Goal: Task Accomplishment & Management: Use online tool/utility

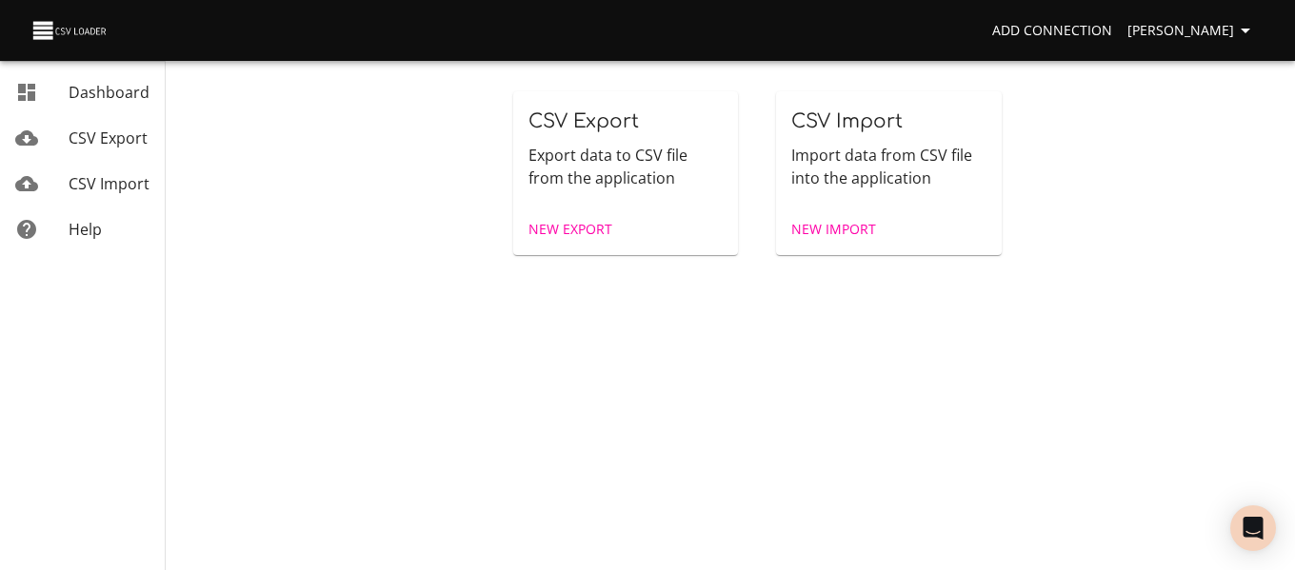
click at [855, 226] on span "New Import" at bounding box center [833, 230] width 85 height 24
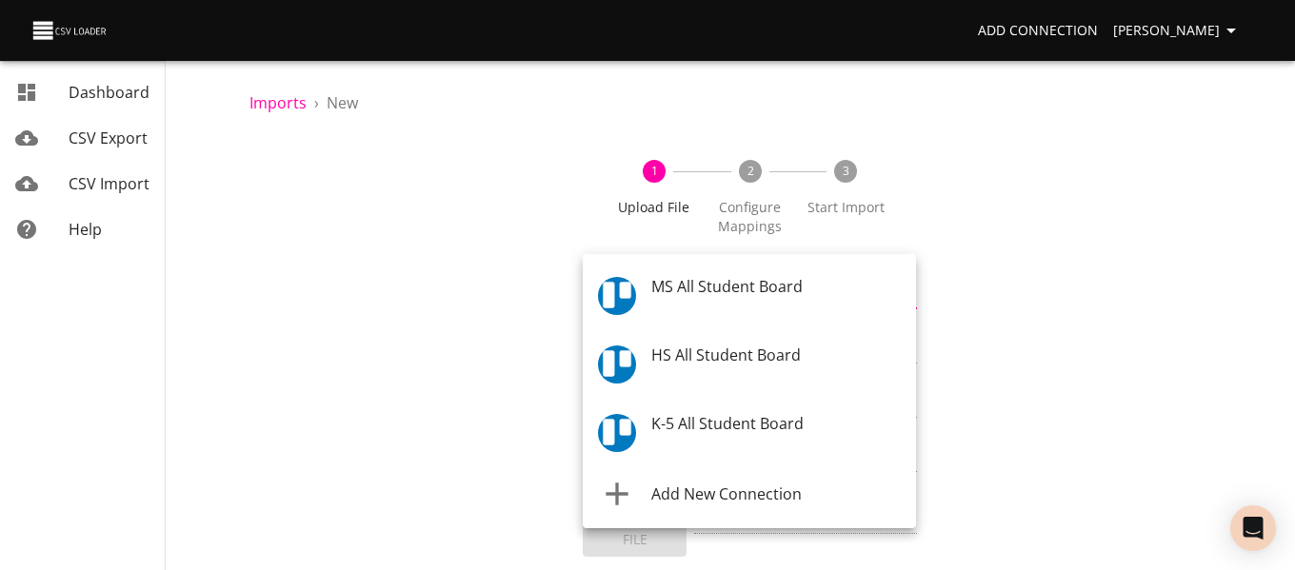
click at [766, 305] on body "Add Connection [PERSON_NAME] Dashboard CSV Export CSV Import Help Imports › New…" at bounding box center [647, 285] width 1295 height 570
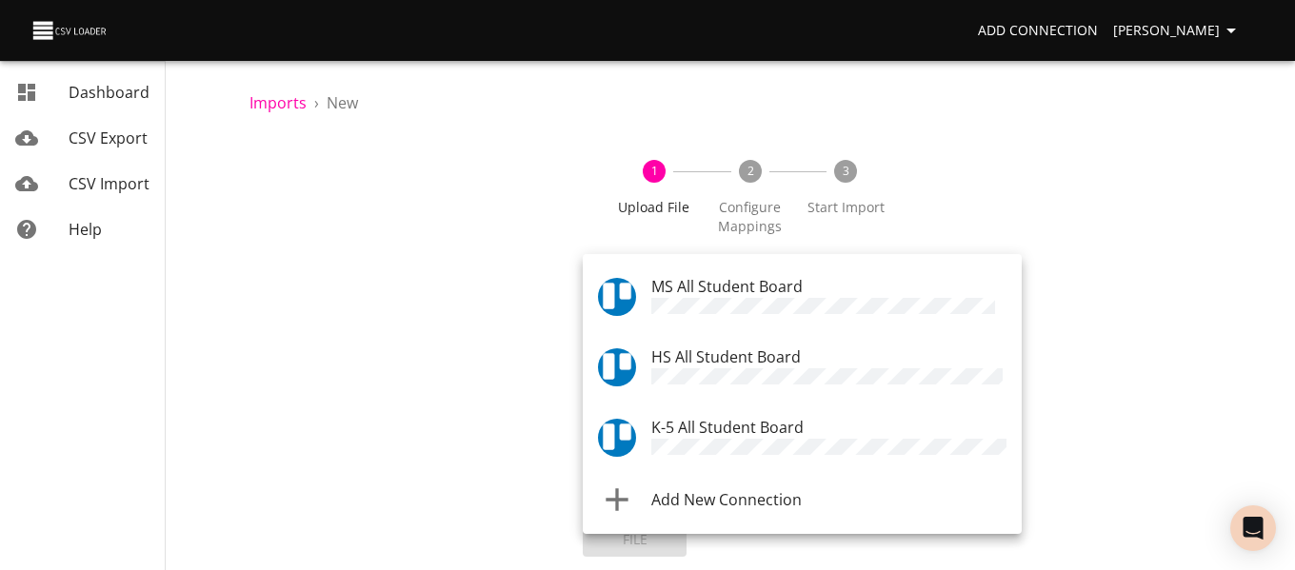
click at [739, 420] on span "K-5 All Student Board" at bounding box center [727, 427] width 152 height 21
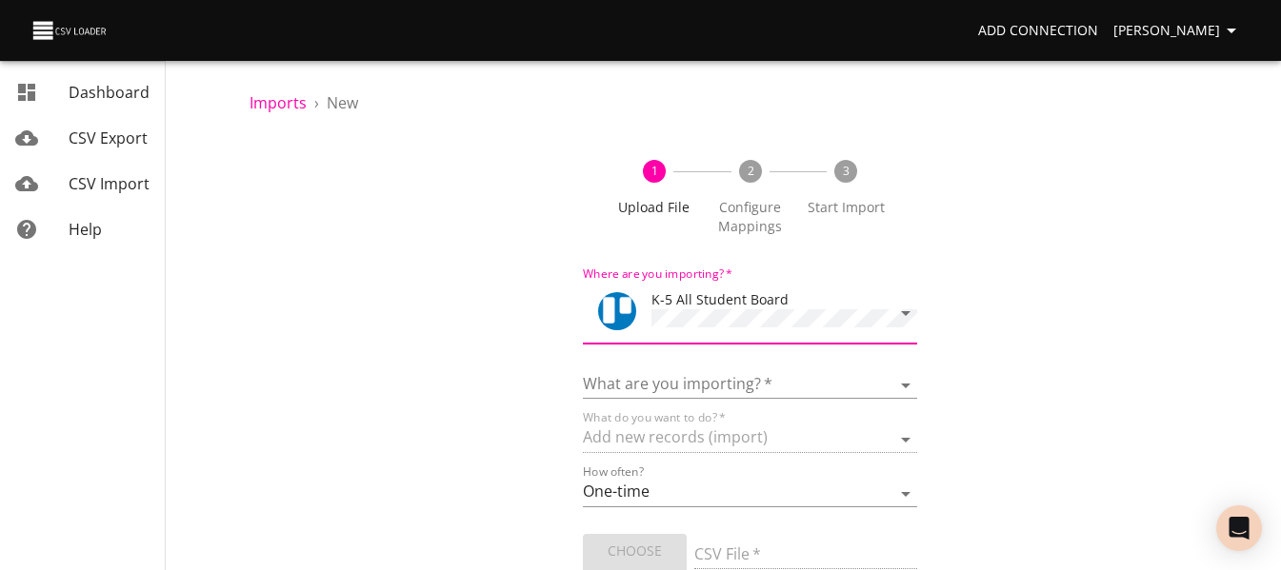
click at [727, 367] on div "What are you importing?   * Boards Cards Checkitems Checklists" at bounding box center [749, 377] width 333 height 43
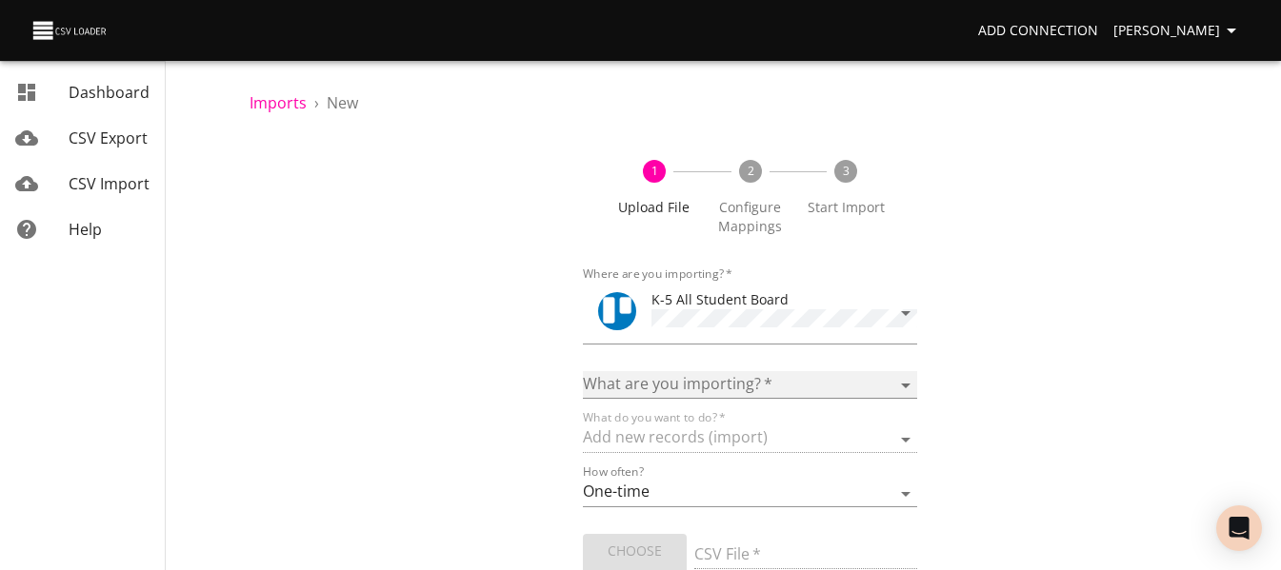
click at [727, 376] on select "Boards Cards Checkitems Checklists" at bounding box center [749, 385] width 333 height 28
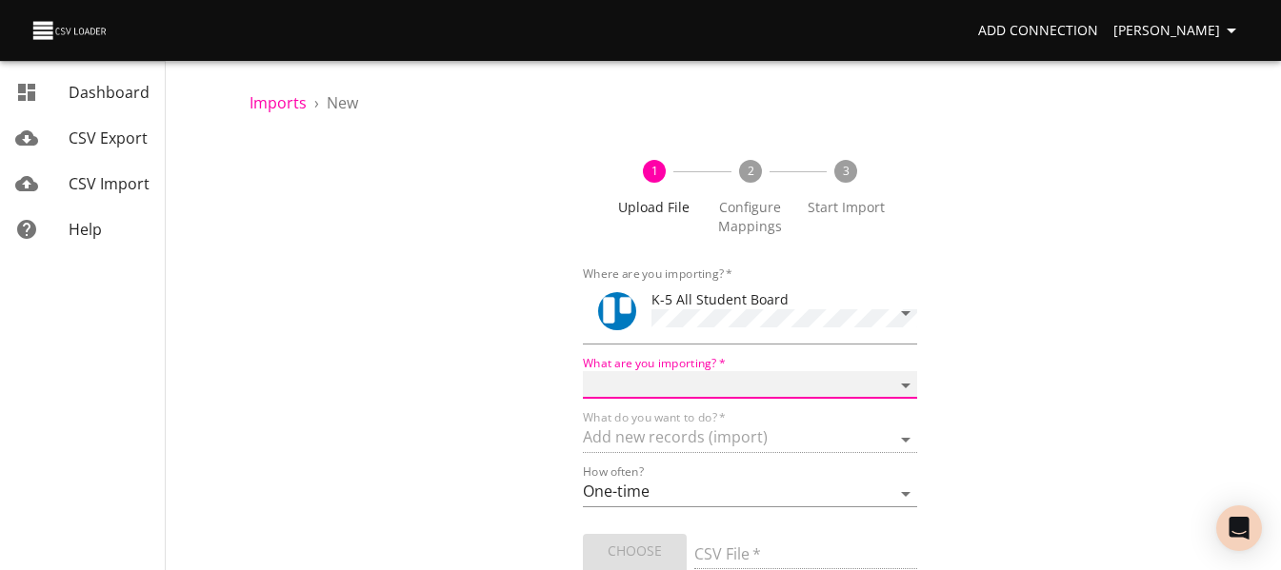
select select "cards"
click at [583, 371] on select "Boards Cards Checkitems Checklists" at bounding box center [749, 385] width 333 height 28
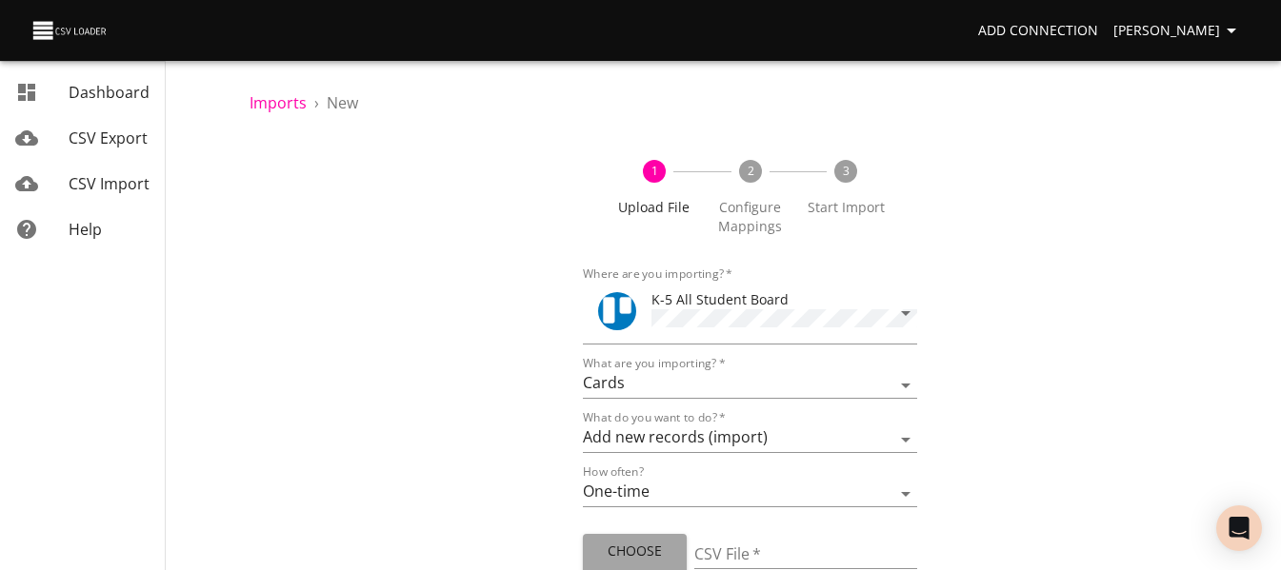
click at [638, 535] on button "Choose File" at bounding box center [635, 563] width 104 height 58
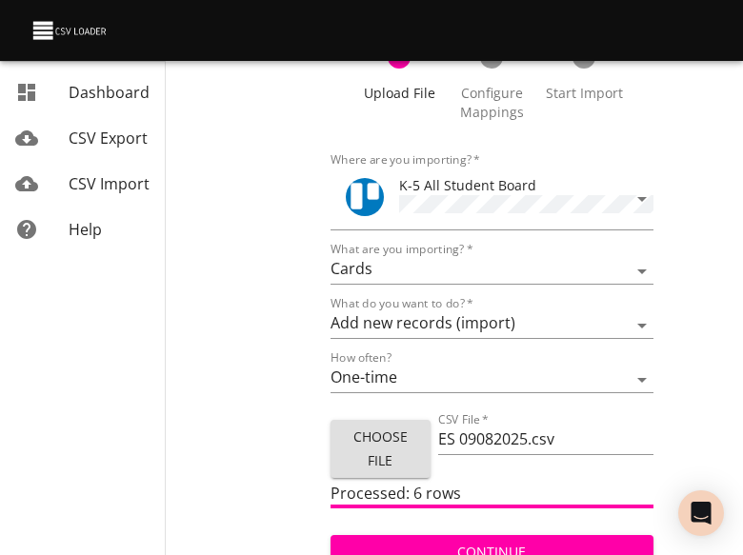
scroll to position [129, 0]
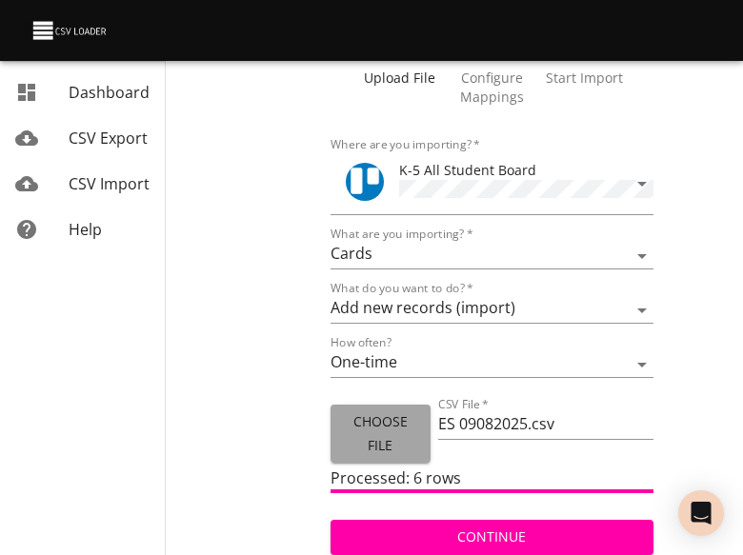
click at [395, 441] on span "Choose File" at bounding box center [381, 433] width 70 height 47
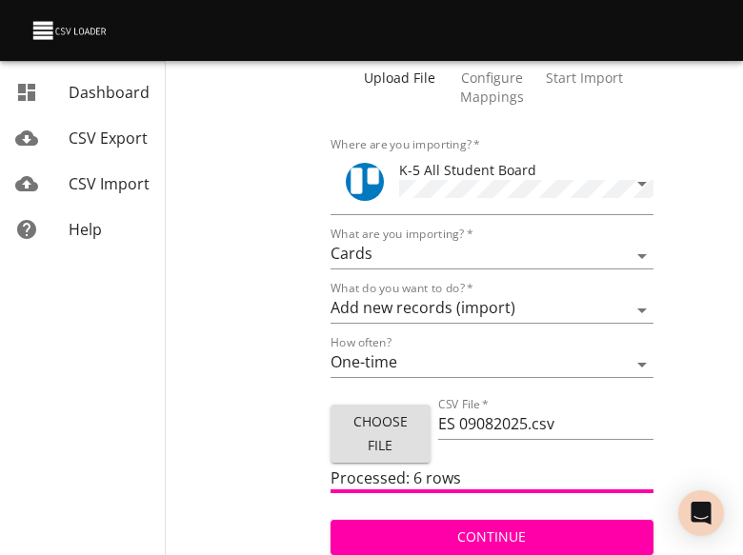
type input "ES 09082025 1.csv"
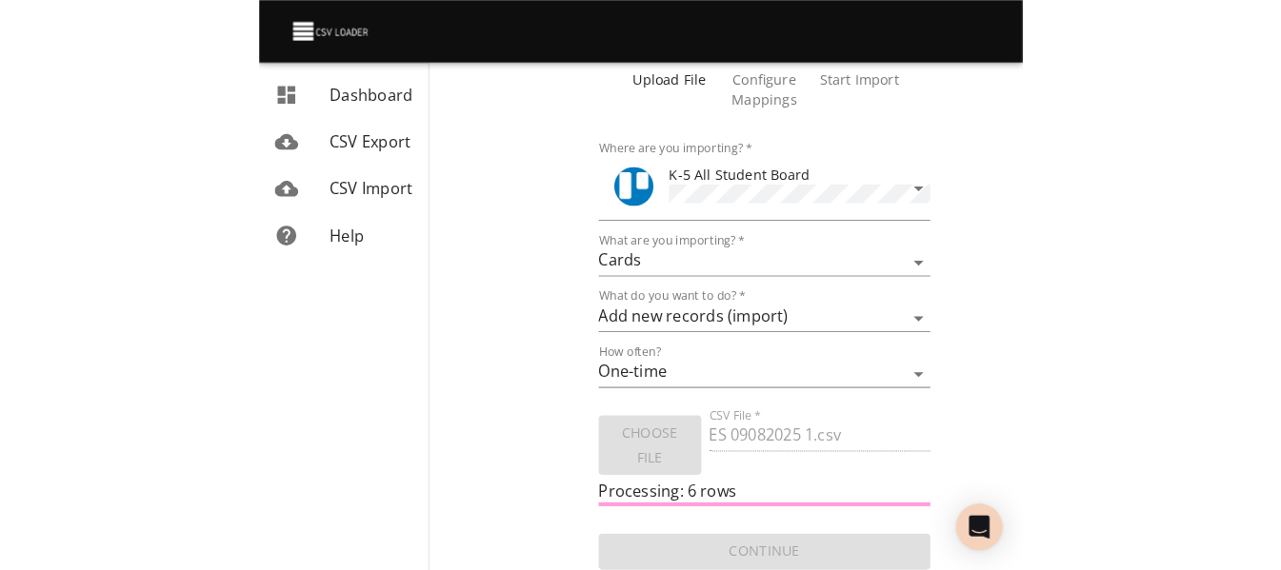
scroll to position [114, 0]
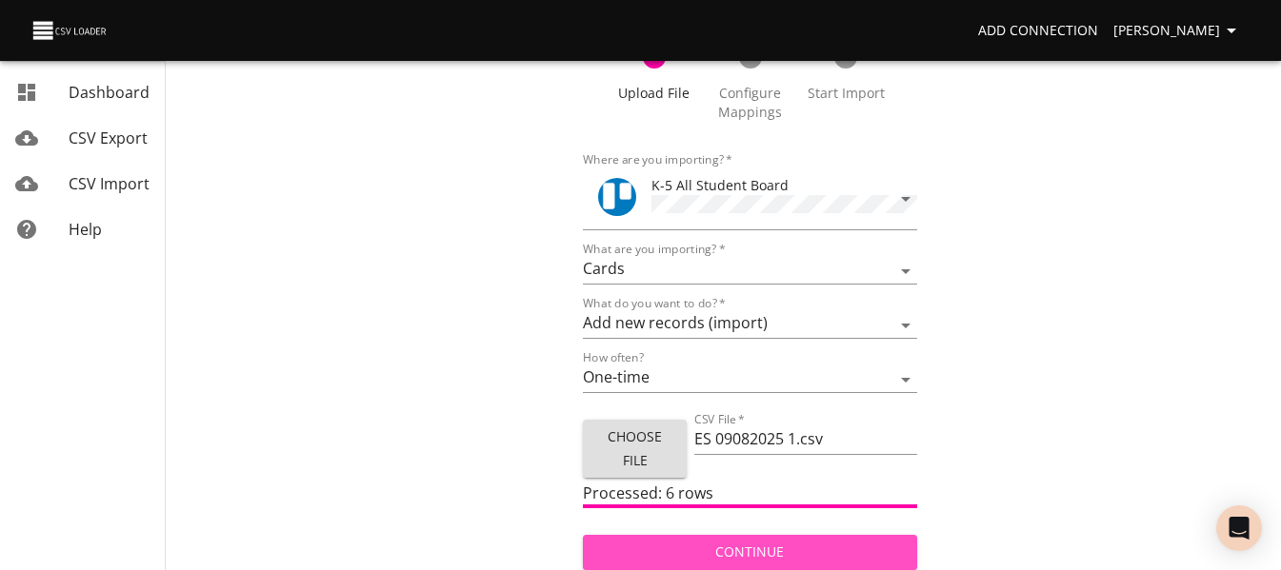
click at [731, 558] on span "Continue" at bounding box center [749, 553] width 303 height 24
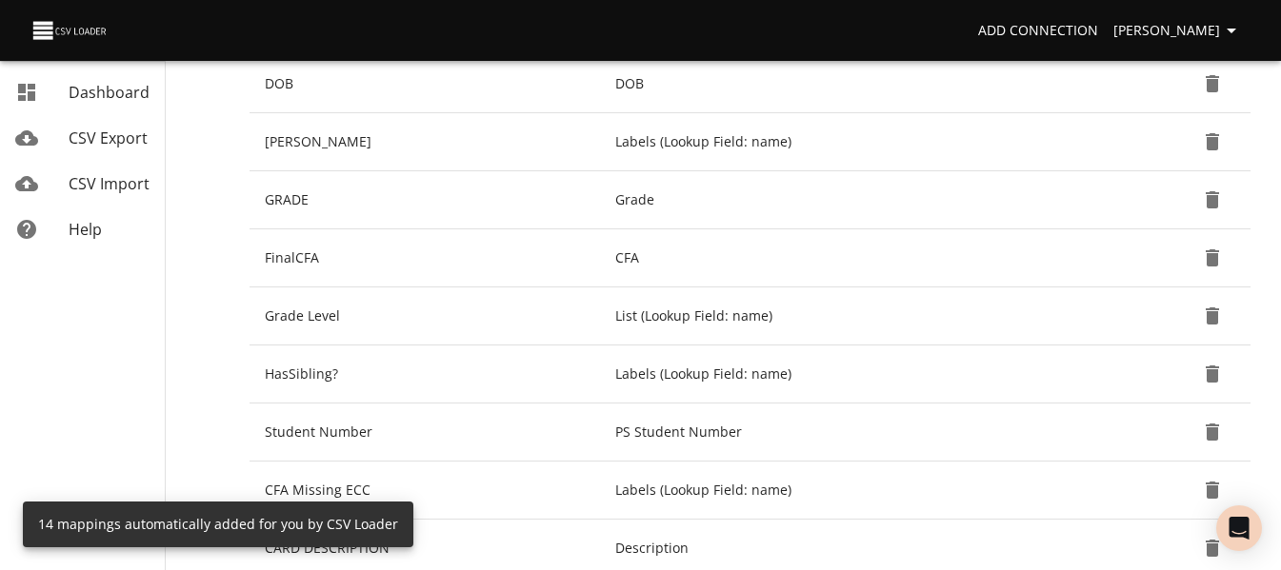
scroll to position [353, 0]
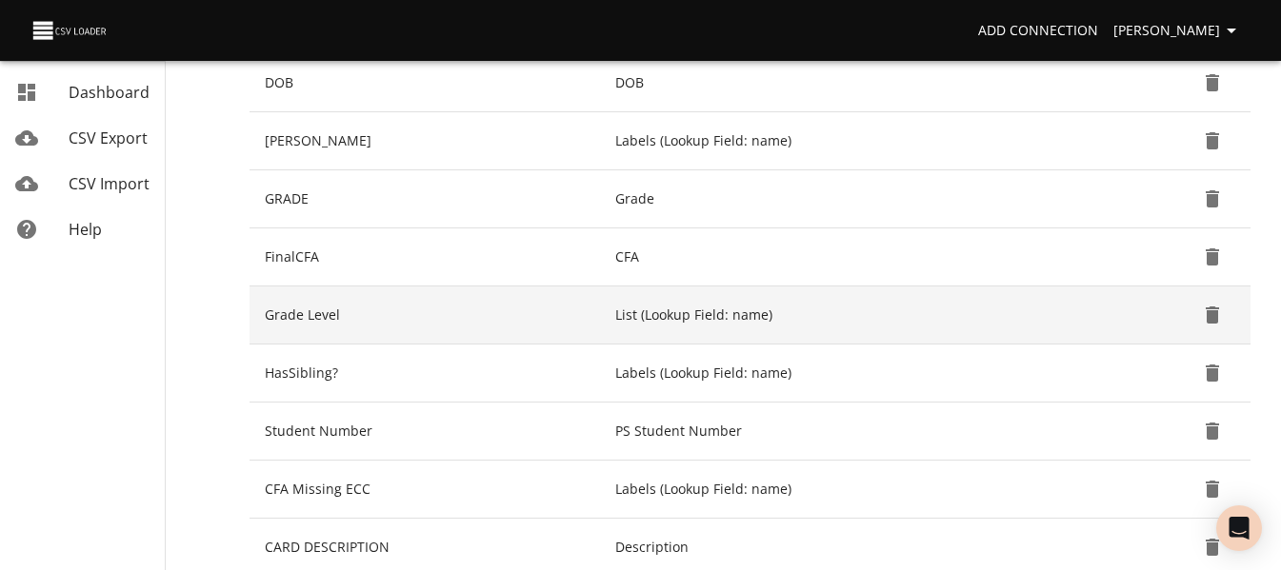
click at [1207, 313] on icon "Delete" at bounding box center [1211, 315] width 13 height 17
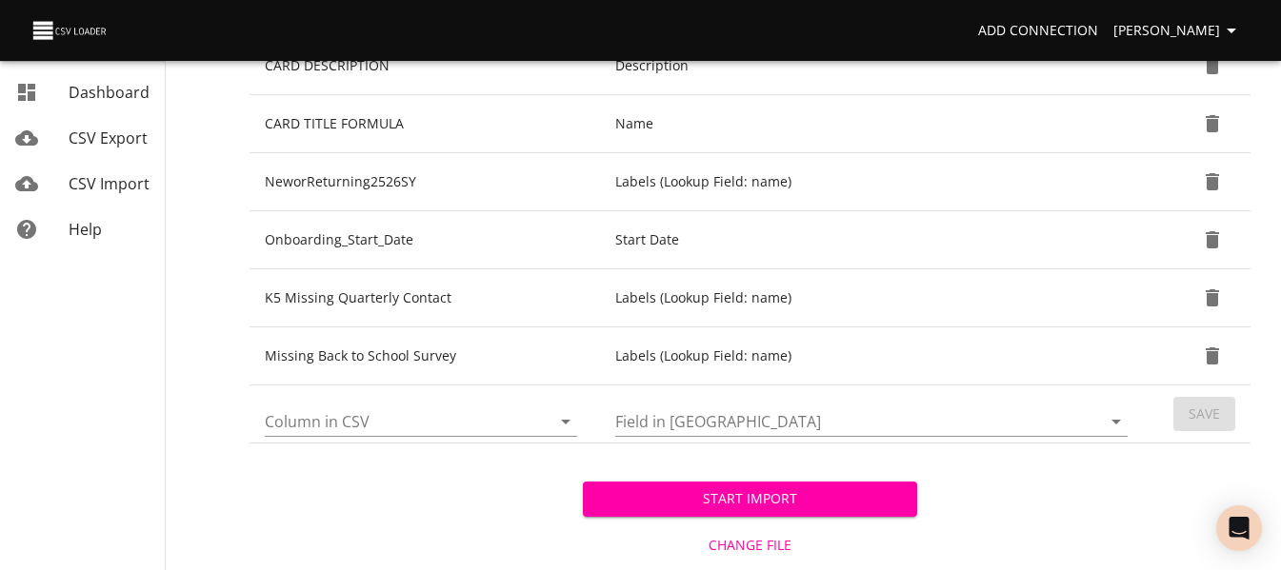
scroll to position [778, 0]
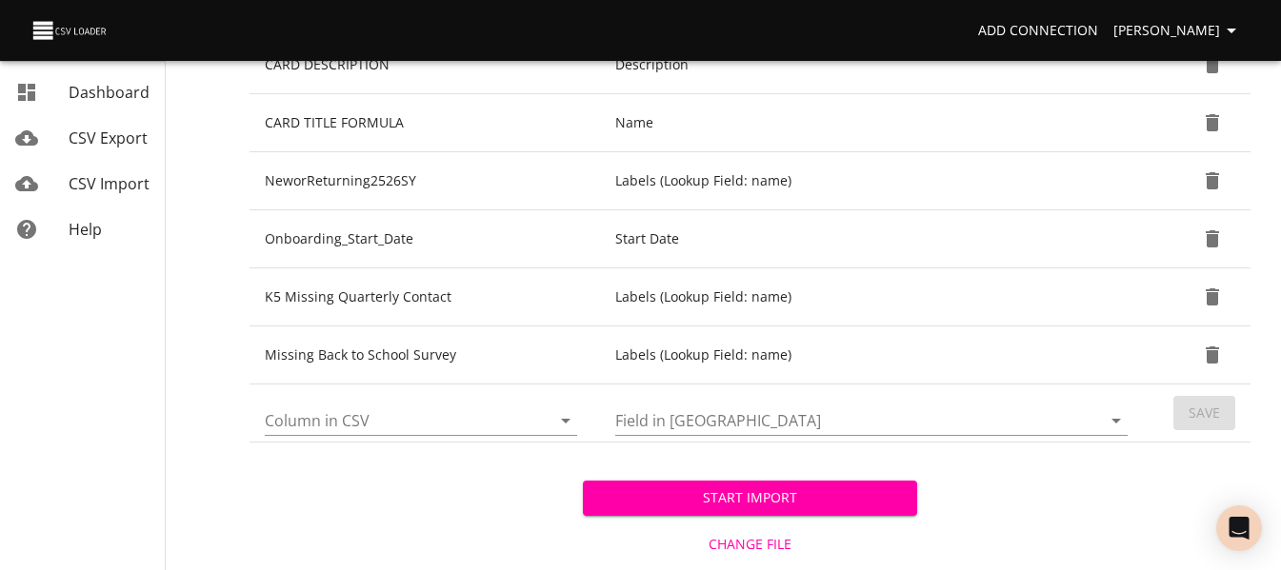
click at [570, 427] on icon "Open" at bounding box center [565, 420] width 23 height 23
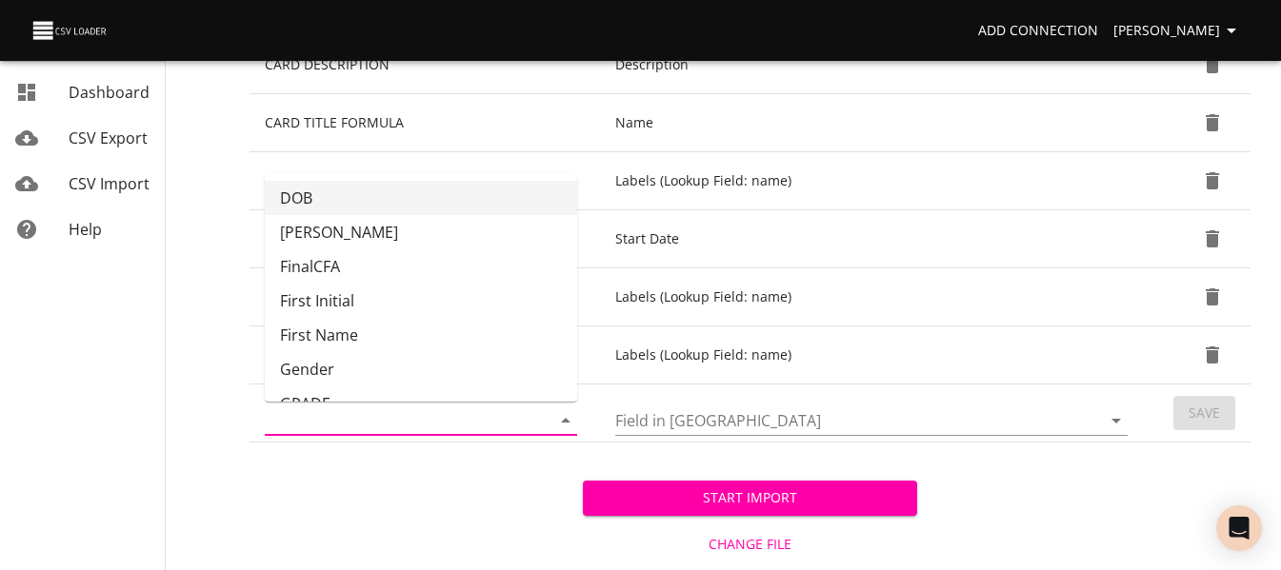
scroll to position [104, 0]
click at [454, 387] on li "GRADE" at bounding box center [421, 403] width 312 height 34
type input "GRADE"
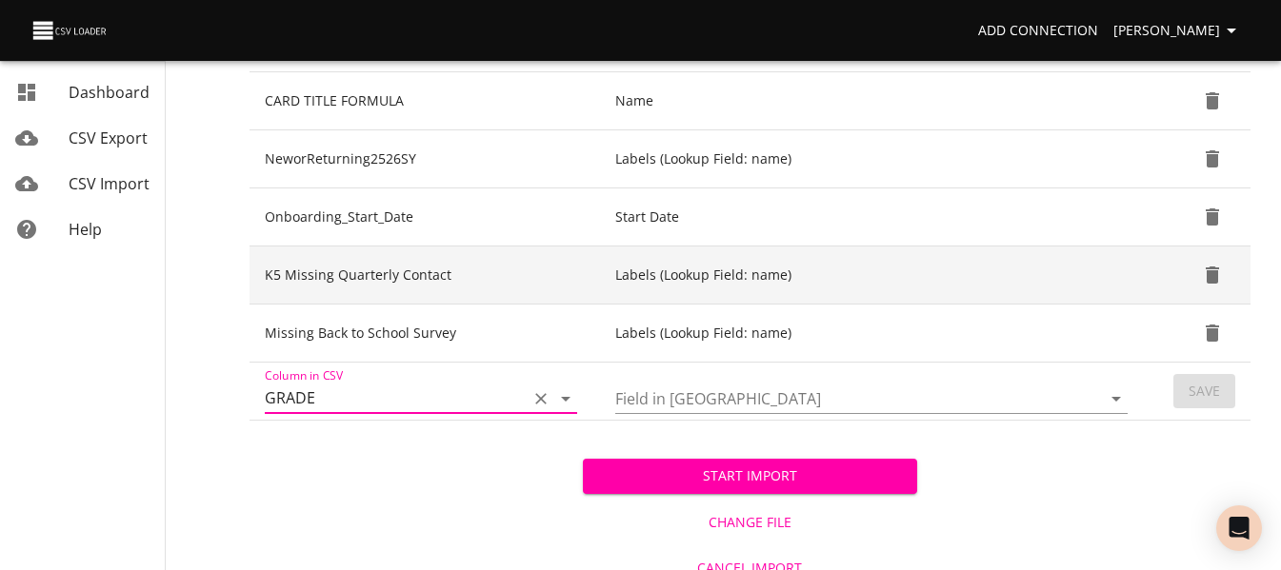
scroll to position [820, 0]
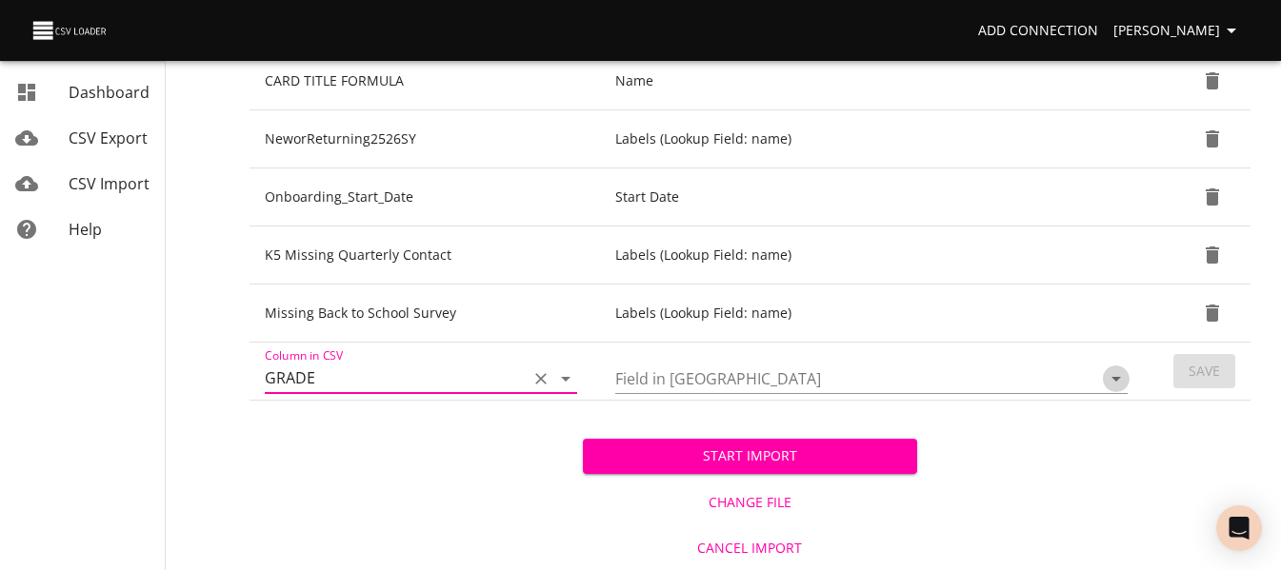
click at [1119, 379] on icon "Open" at bounding box center [1116, 379] width 23 height 23
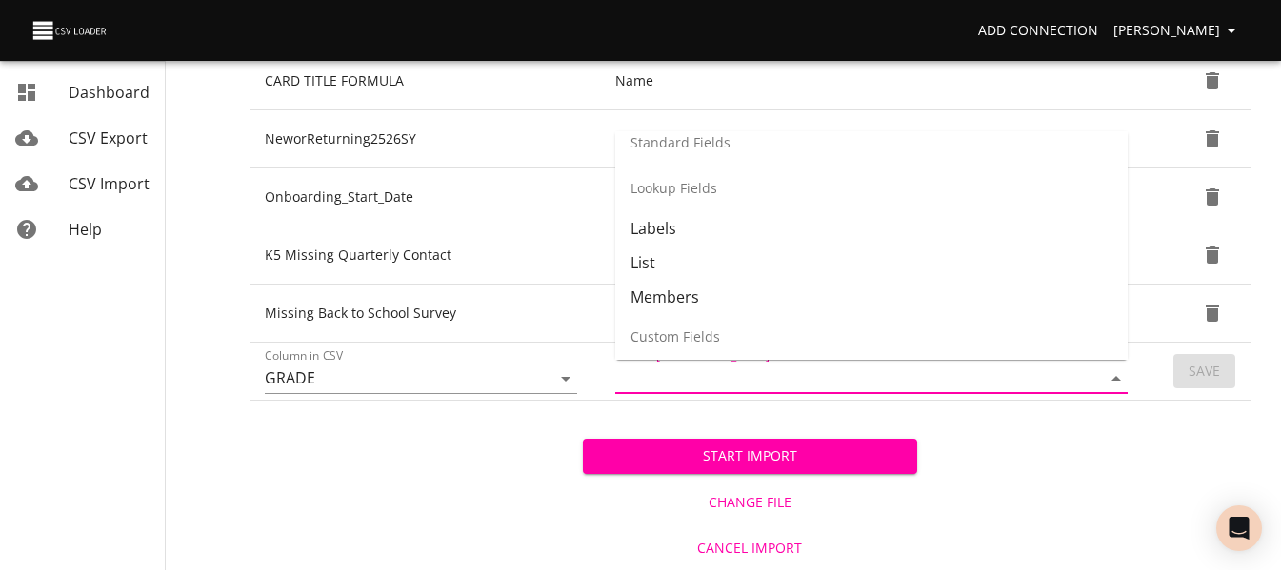
scroll to position [263, 0]
click at [936, 263] on li "List" at bounding box center [871, 259] width 512 height 34
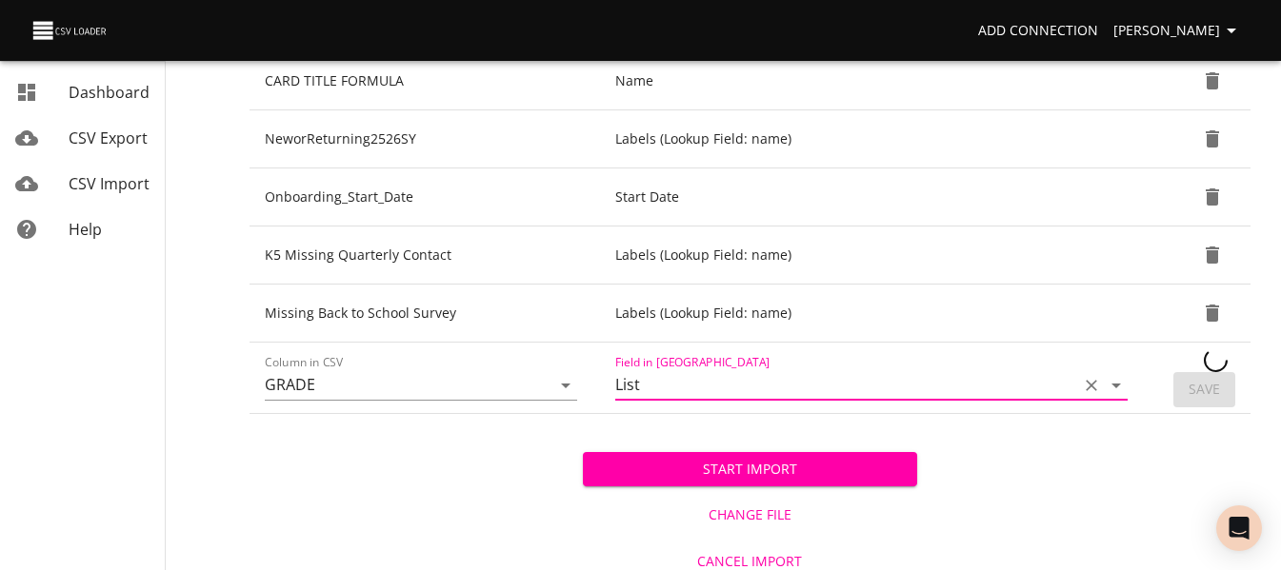
type input "List"
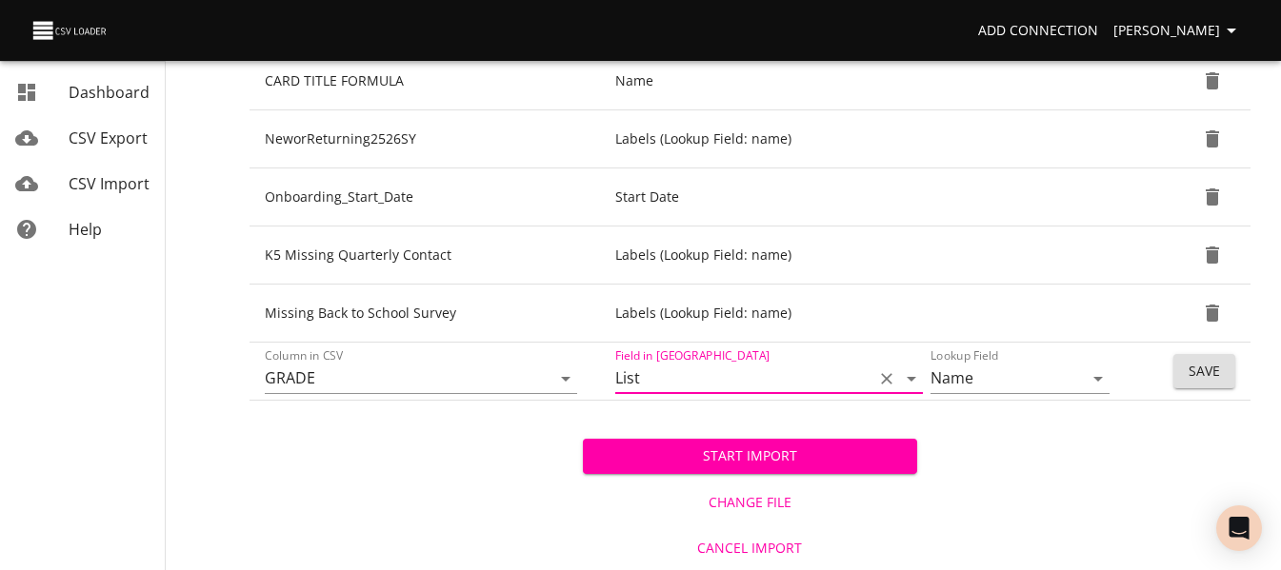
click at [1188, 367] on span "Save" at bounding box center [1203, 372] width 31 height 24
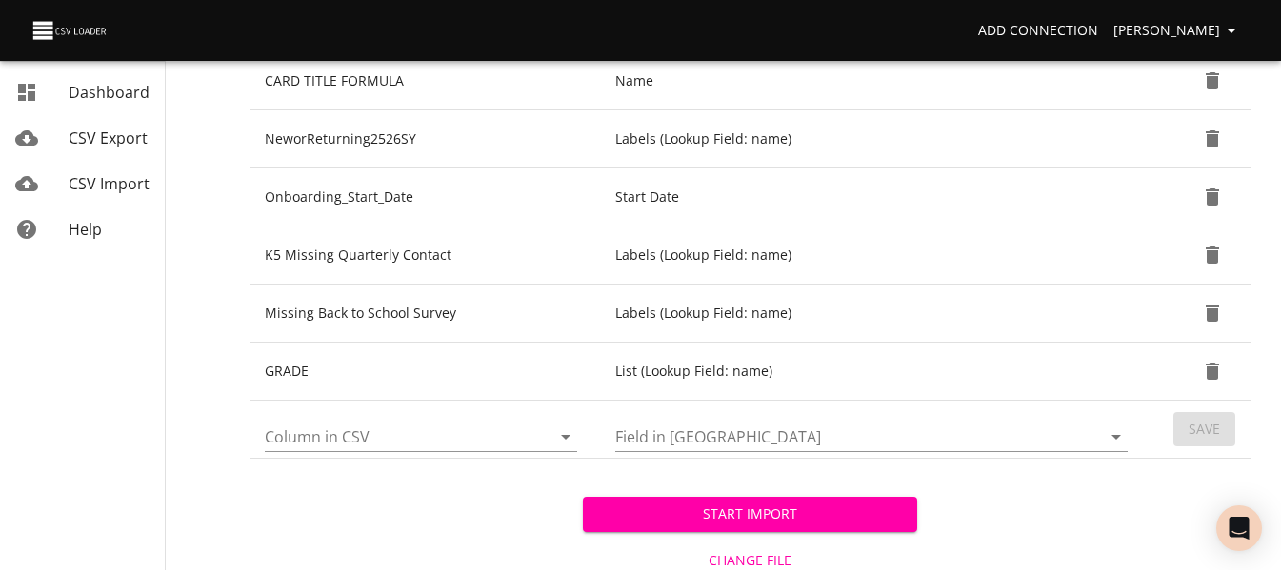
click at [828, 507] on span "Start Import" at bounding box center [749, 515] width 303 height 24
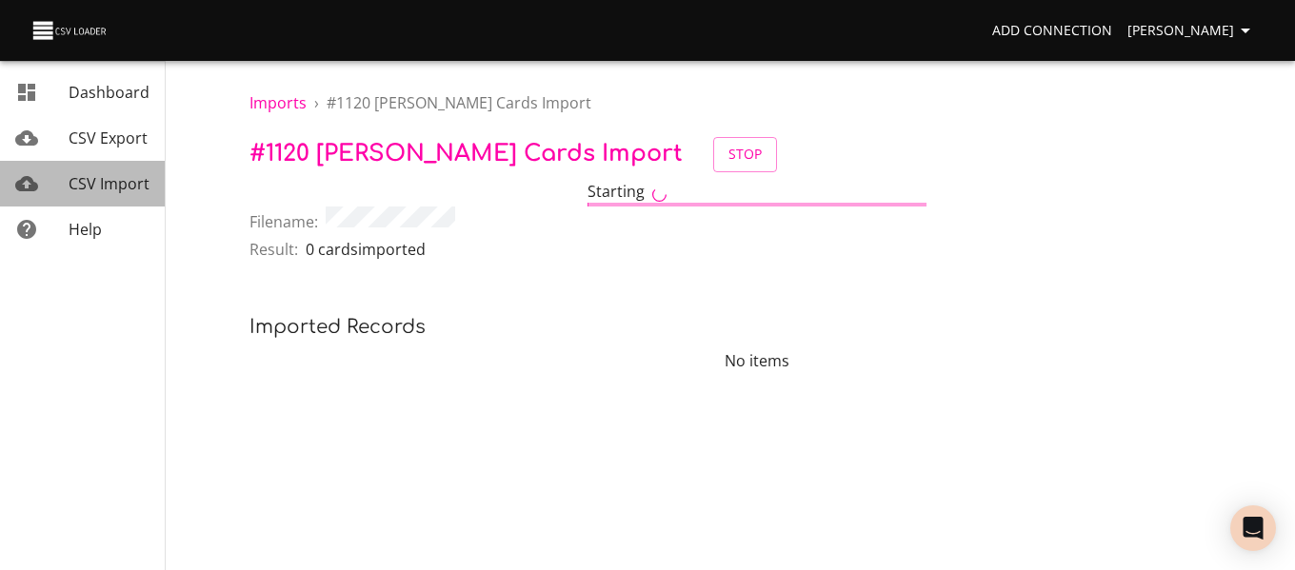
click at [95, 194] on div "CSV Import" at bounding box center [109, 183] width 81 height 23
